Goal: Use online tool/utility

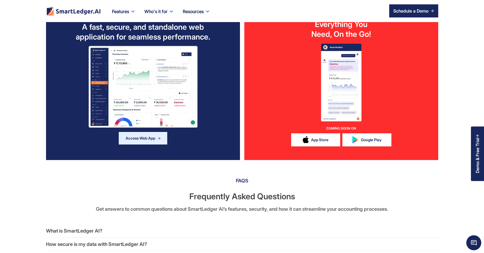
scroll to position [1785, 0]
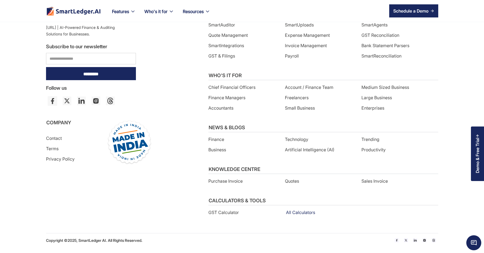
click at [292, 212] on link "All Calculators" at bounding box center [300, 212] width 29 height 9
click at [289, 212] on link "All Calculators" at bounding box center [300, 212] width 29 height 9
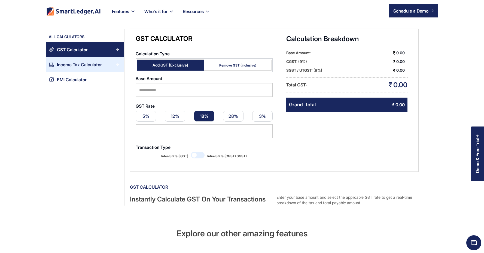
click at [75, 60] on link "Income Tax Calculator" at bounding box center [85, 64] width 78 height 15
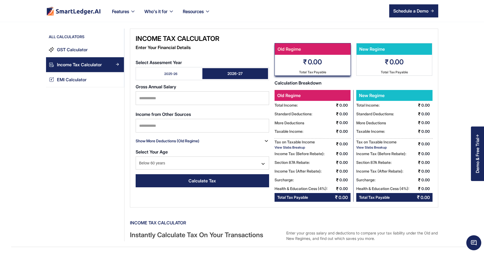
click at [172, 71] on div "2025-26" at bounding box center [170, 73] width 13 height 5
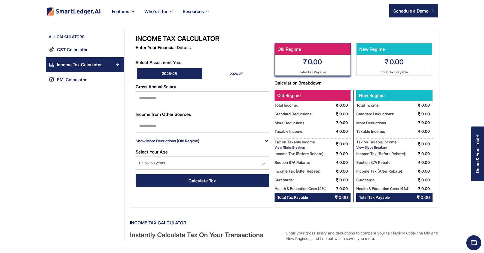
click at [221, 76] on link "2026-27" at bounding box center [235, 73] width 66 height 11
